Goal: Register for event/course

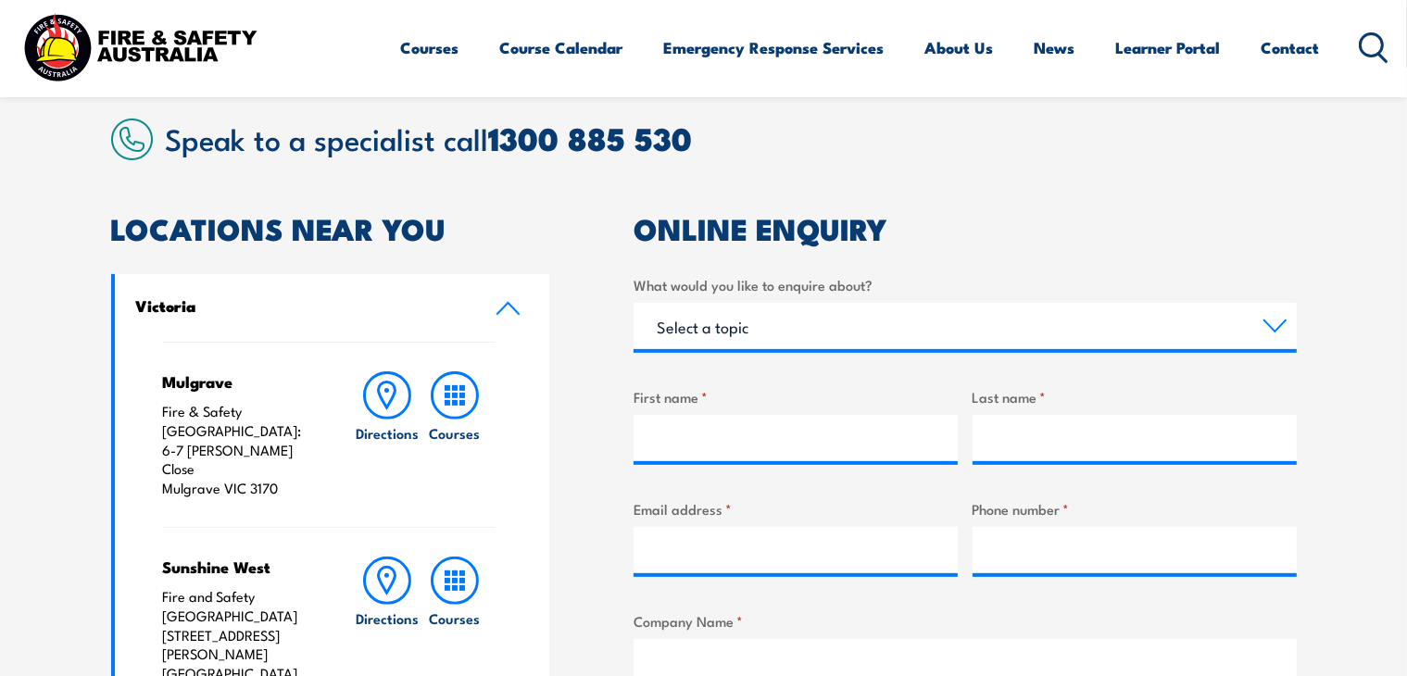
scroll to position [1019, 0]
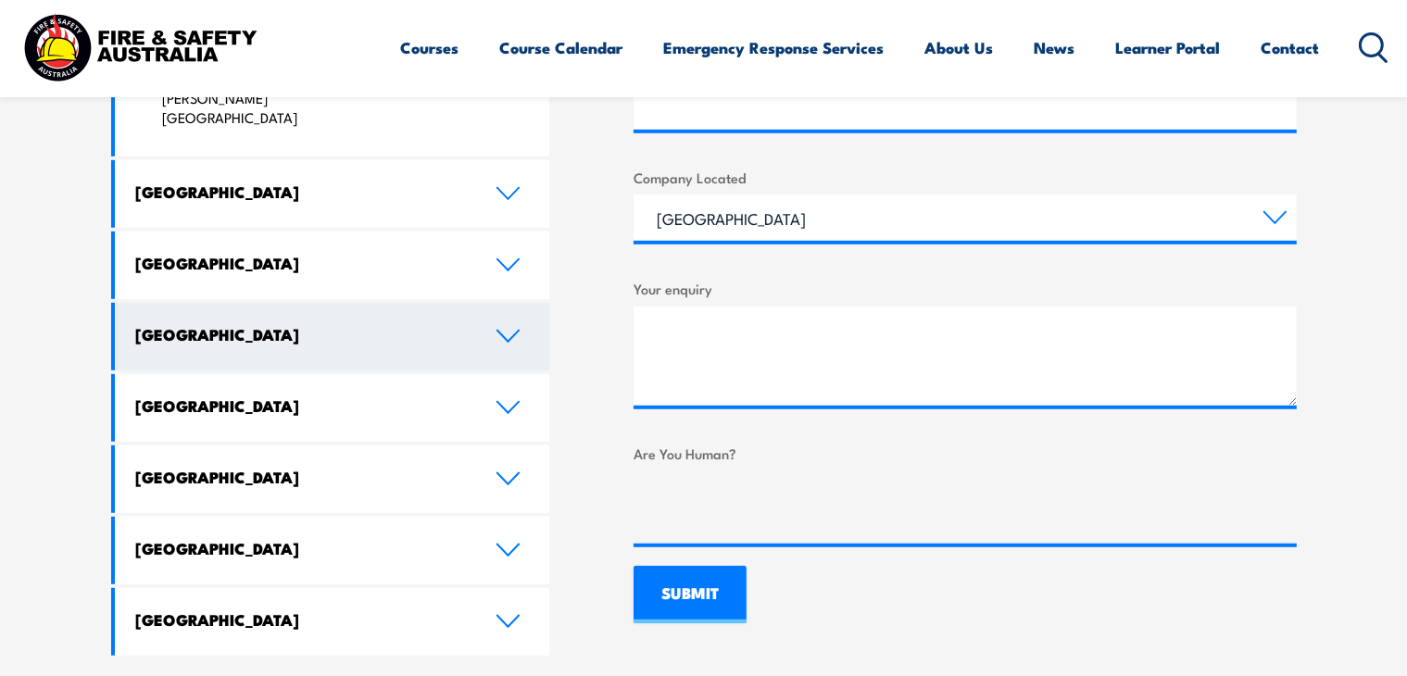
click at [357, 303] on link "[GEOGRAPHIC_DATA]" at bounding box center [332, 337] width 435 height 68
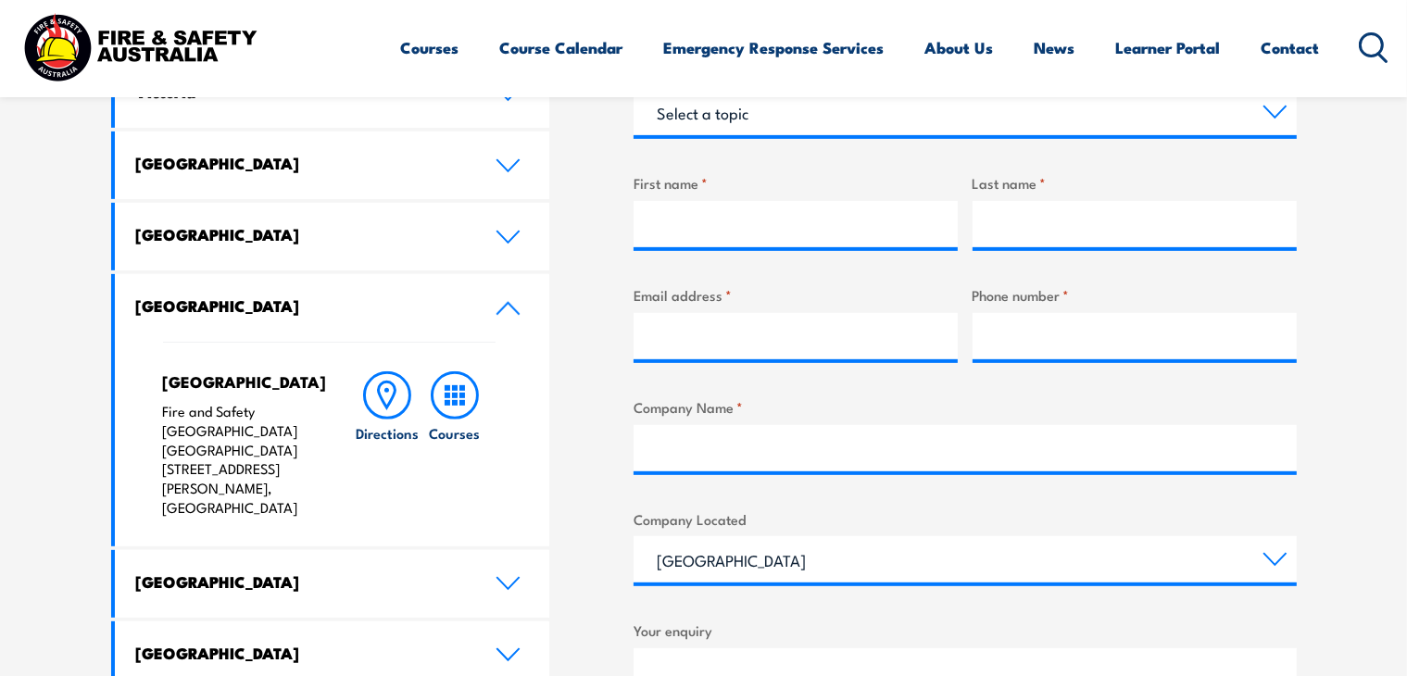
scroll to position [649, 0]
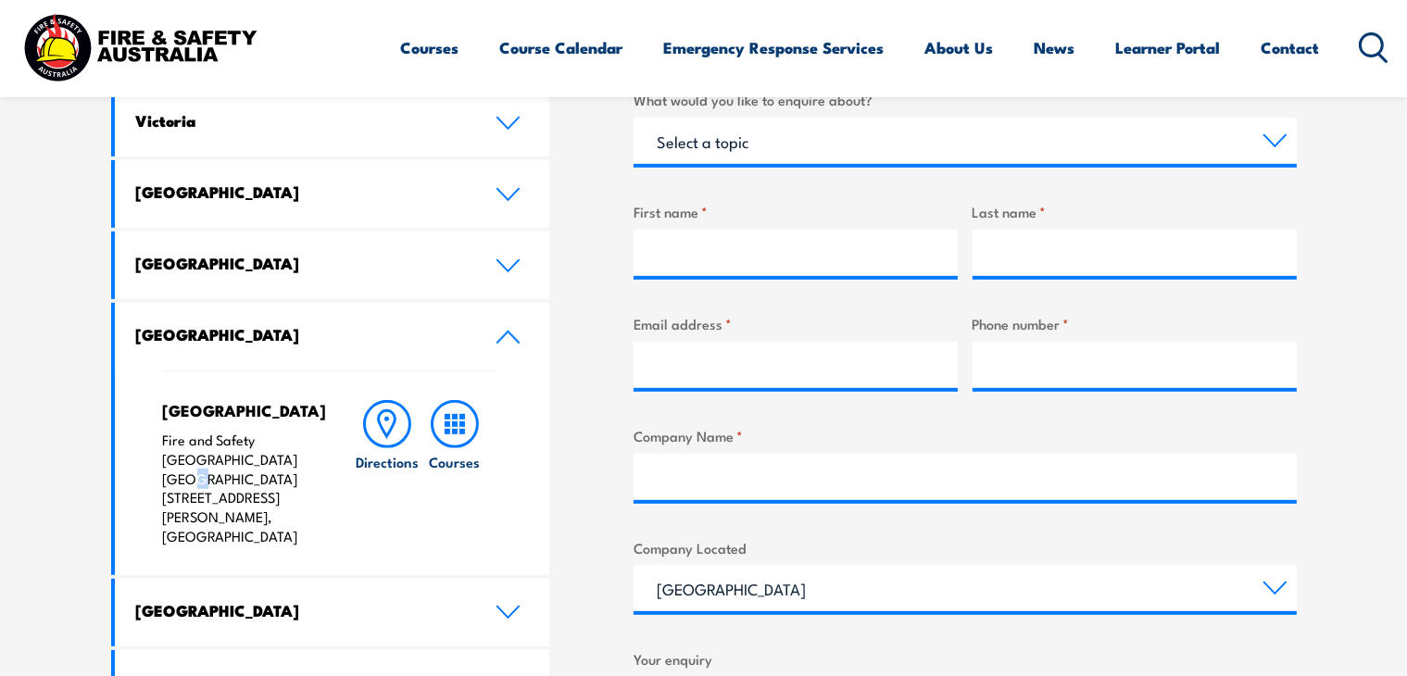
click at [194, 466] on p "Fire and Safety Australia WHS Centre 128 Farrington Road, North Lake WA 6163" at bounding box center [240, 489] width 155 height 116
click at [460, 416] on rect at bounding box center [463, 417] width 6 height 6
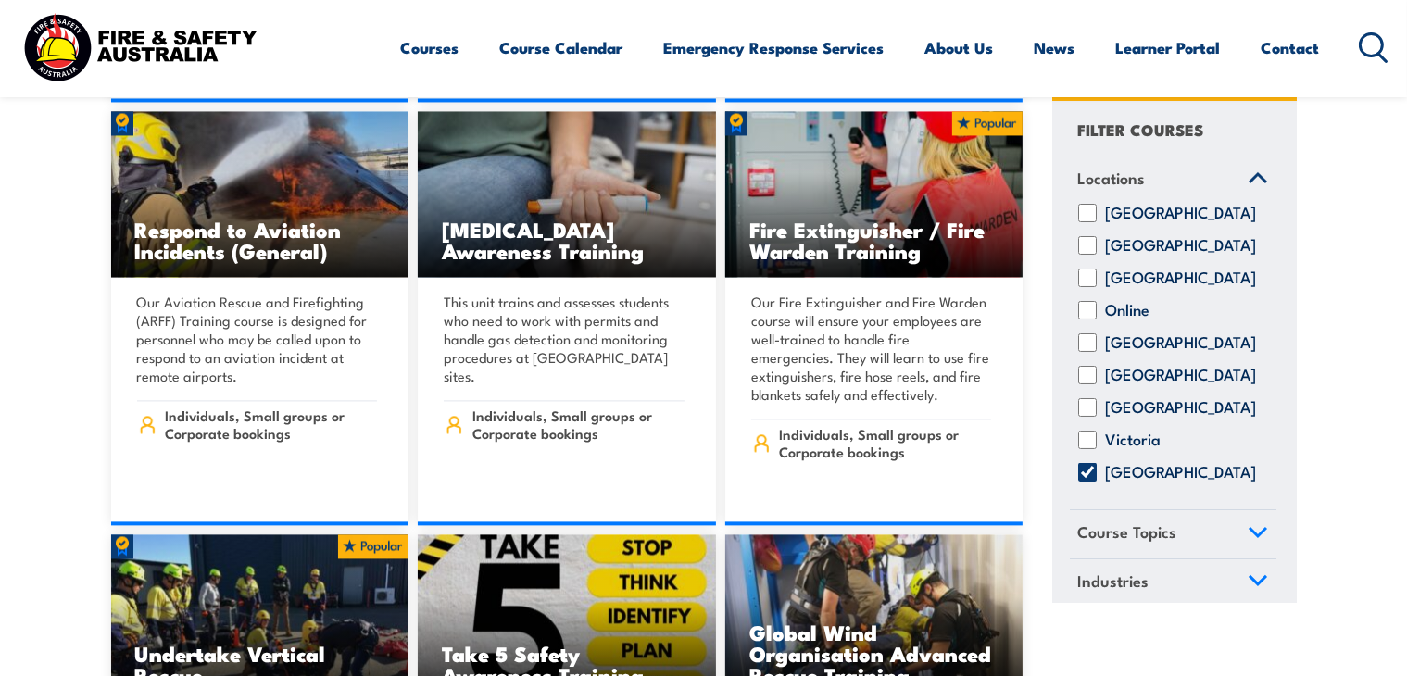
scroll to position [3706, 0]
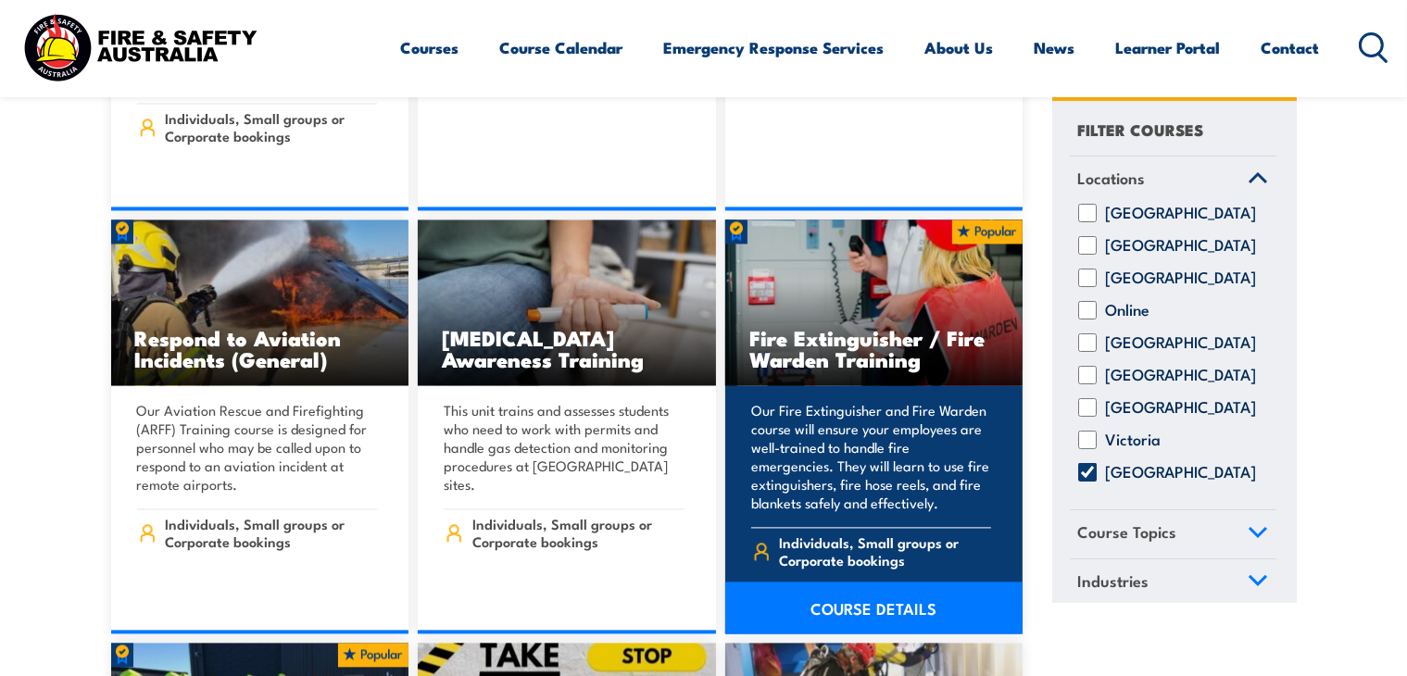
click at [940, 335] on h3 "Fire Extinguisher / Fire Warden Training" at bounding box center [875, 348] width 250 height 43
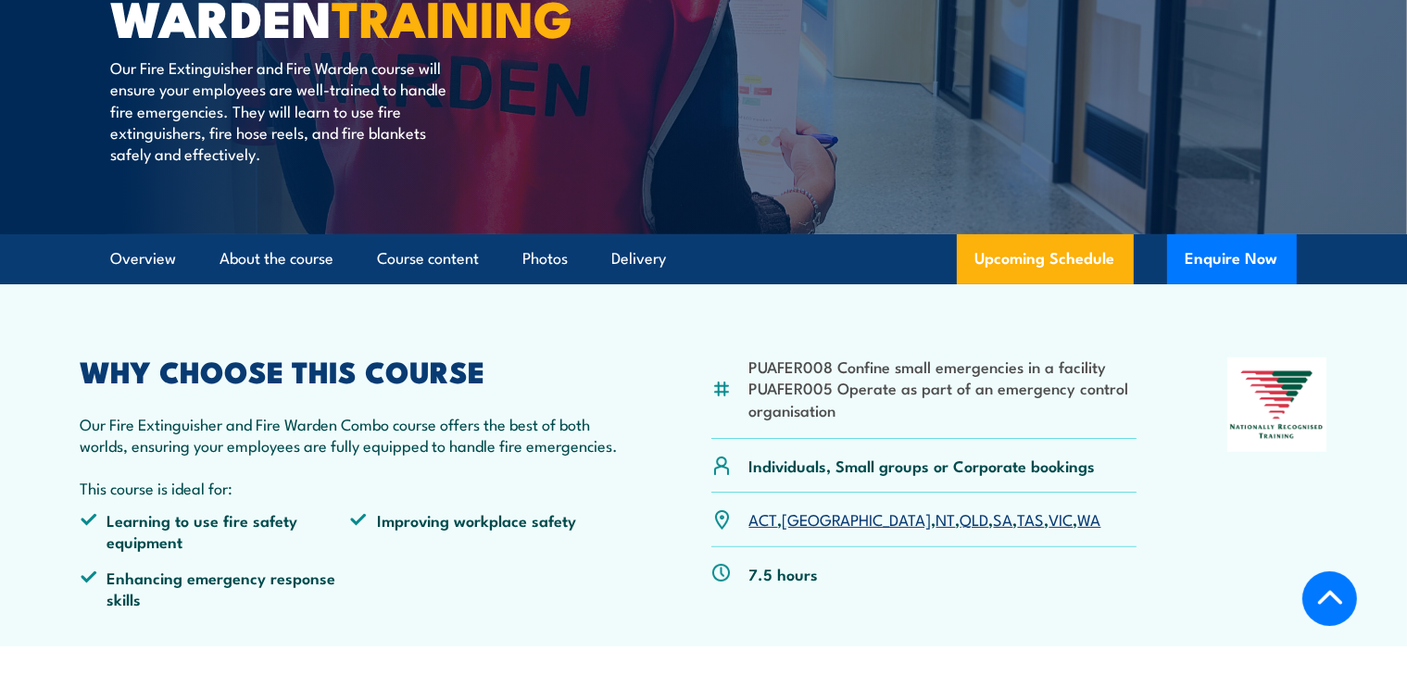
scroll to position [371, 0]
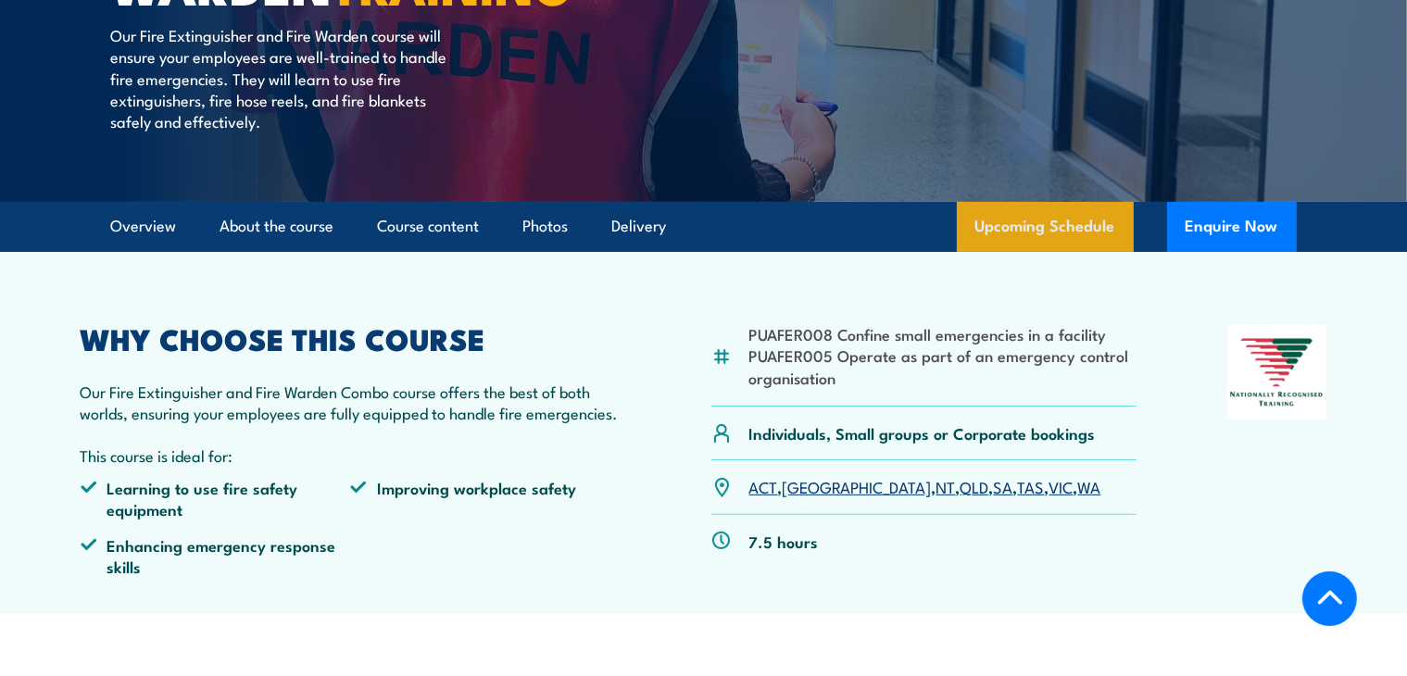
click at [1093, 223] on link "Upcoming Schedule" at bounding box center [1045, 227] width 177 height 50
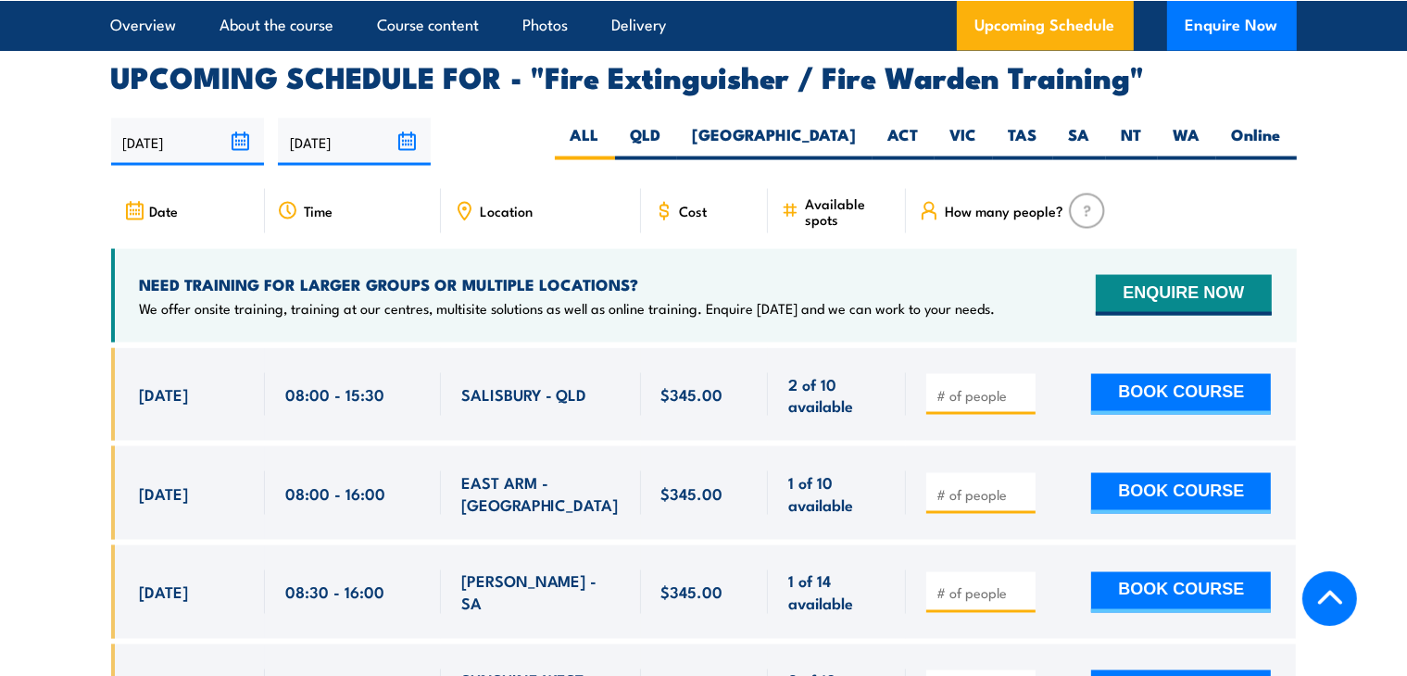
scroll to position [2949, 0]
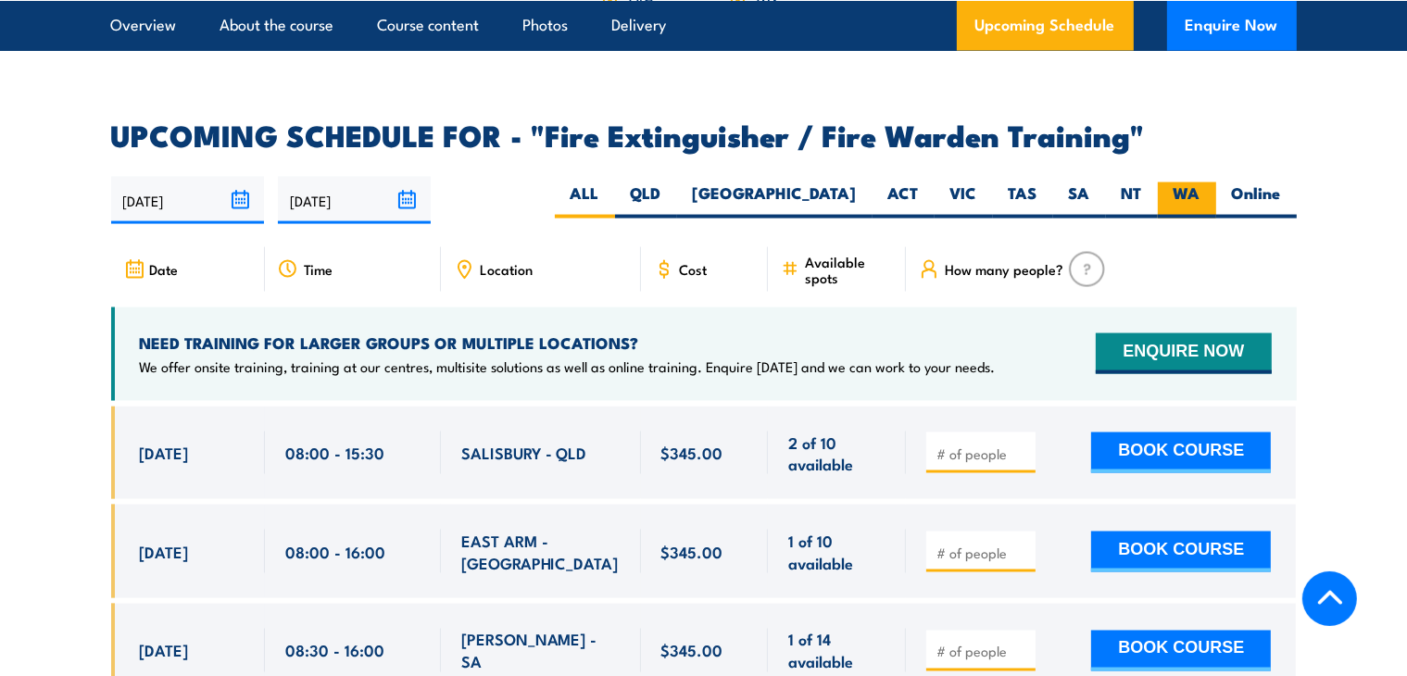
click at [1186, 183] on label "WA" at bounding box center [1187, 201] width 58 height 36
click at [1201, 183] on input "WA" at bounding box center [1207, 189] width 12 height 12
radio input "true"
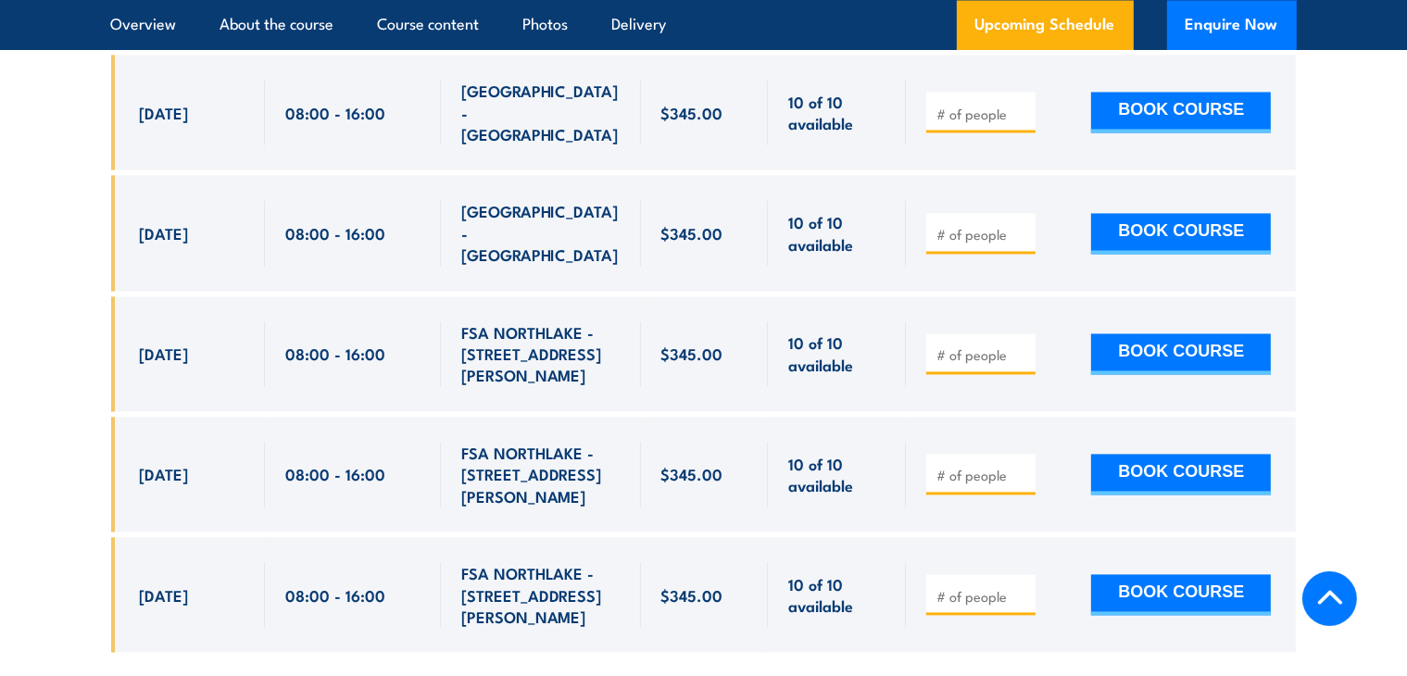
scroll to position [3597, 0]
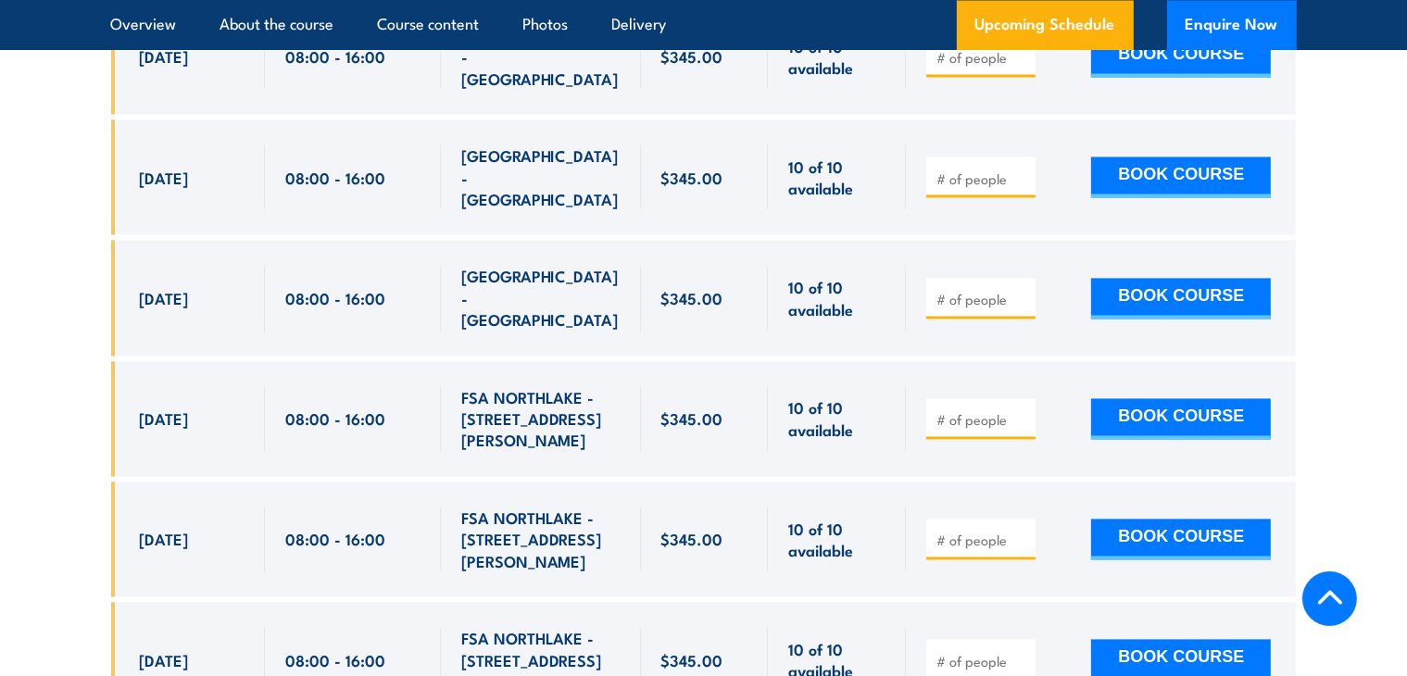
click at [628, 535] on div at bounding box center [704, 252] width 1186 height 988
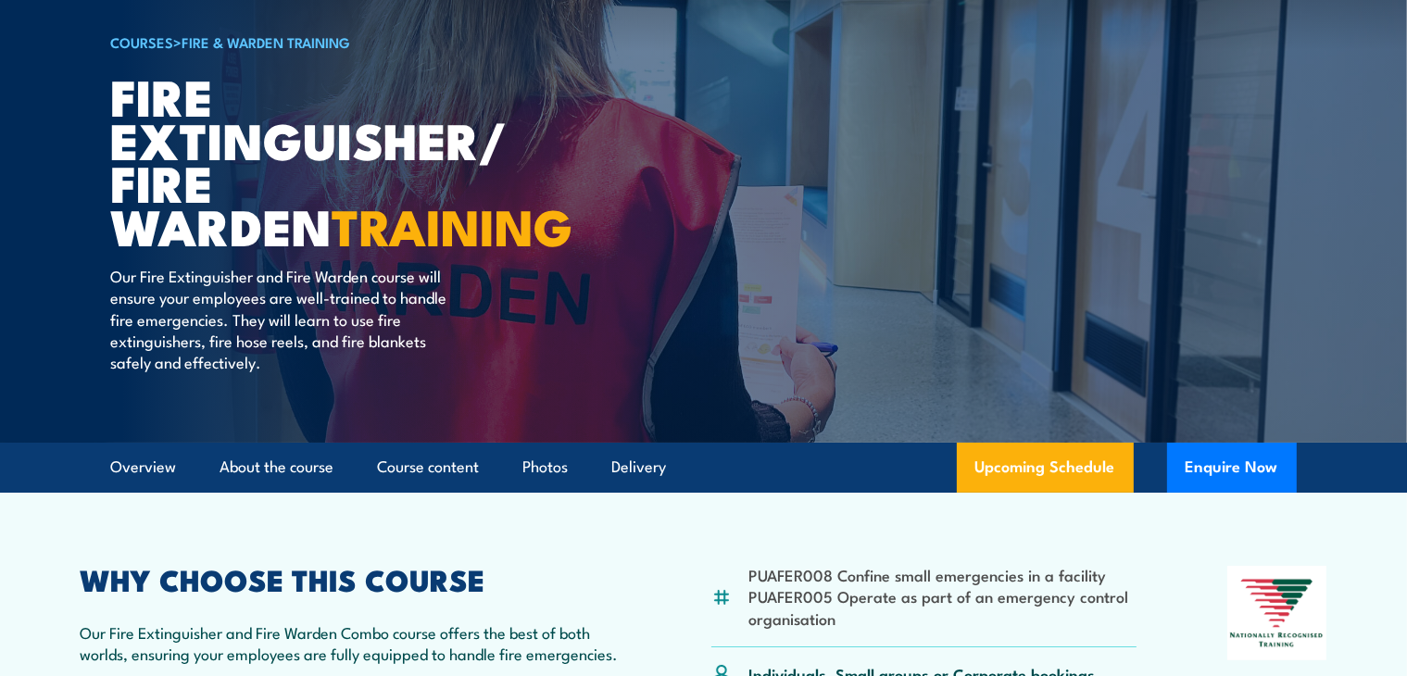
scroll to position [0, 0]
